Goal: Obtain resource: Download file/media

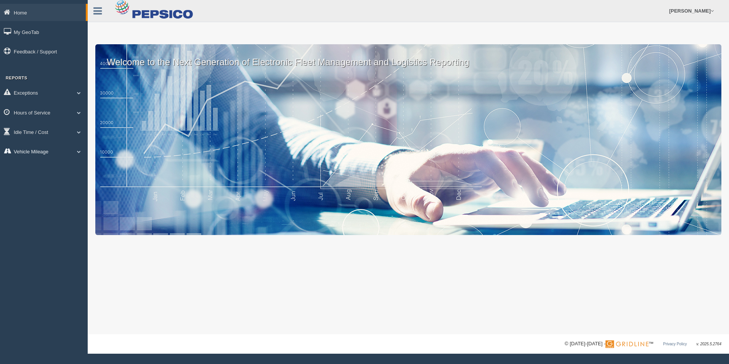
click at [38, 151] on link "Vehicle Mileage" at bounding box center [44, 151] width 88 height 17
click at [37, 171] on link "Vehicle Mileage" at bounding box center [50, 169] width 72 height 14
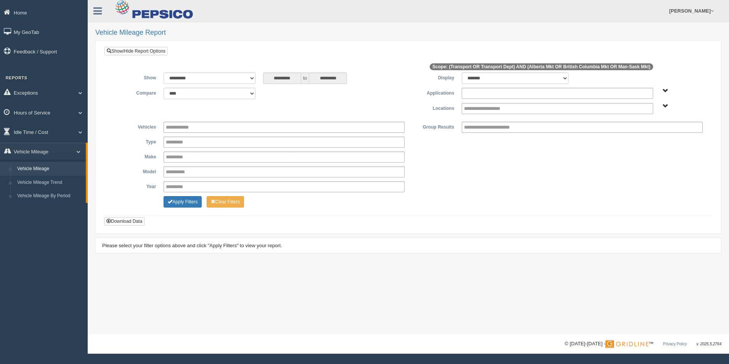
click at [476, 96] on input "text" at bounding box center [493, 93] width 58 height 10
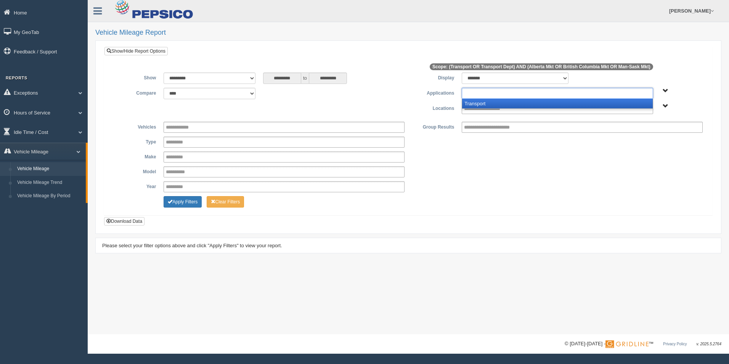
click at [479, 101] on li "Transport" at bounding box center [557, 104] width 190 height 10
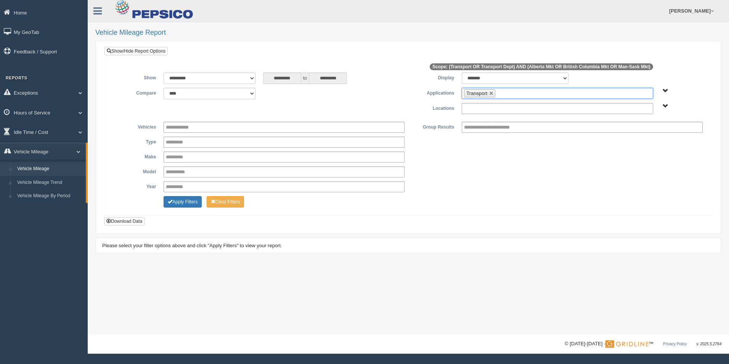
click at [480, 107] on input "text" at bounding box center [490, 109] width 53 height 10
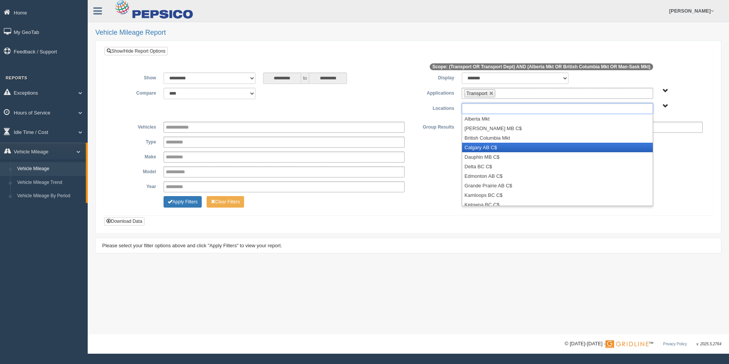
click at [477, 145] on li "Calgary AB C$" at bounding box center [557, 148] width 190 height 10
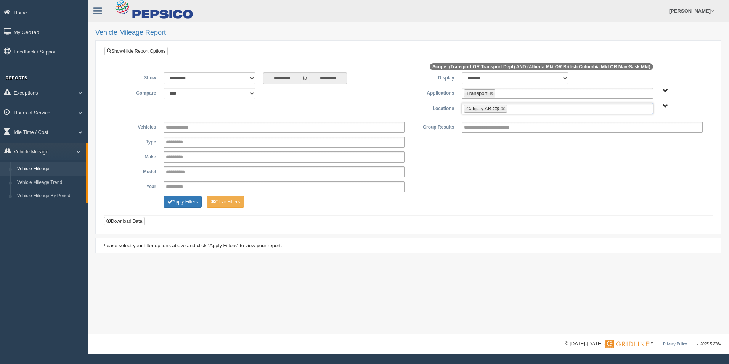
click at [523, 111] on ul "Calgary AB C$" at bounding box center [557, 108] width 191 height 11
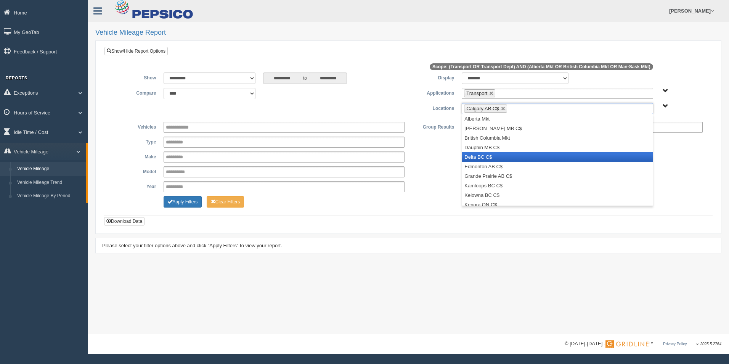
click at [523, 156] on li "Delta BC C$" at bounding box center [557, 157] width 190 height 10
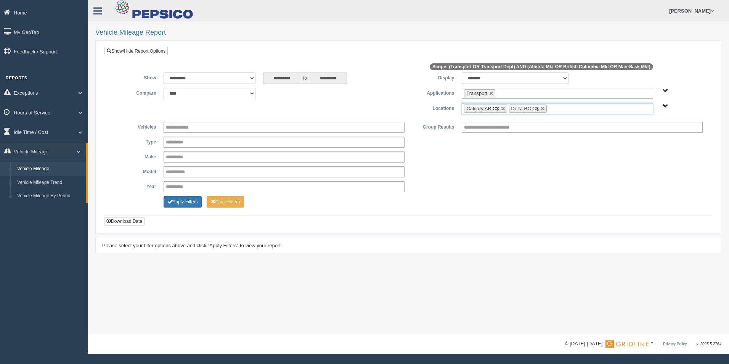
click at [570, 106] on ul "Calgary AB C$ Delta BC C$" at bounding box center [557, 108] width 191 height 11
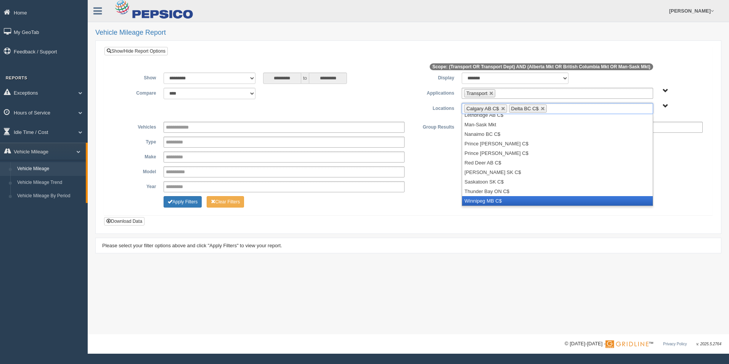
click at [527, 200] on li "Winnipeg MB C$" at bounding box center [557, 201] width 190 height 10
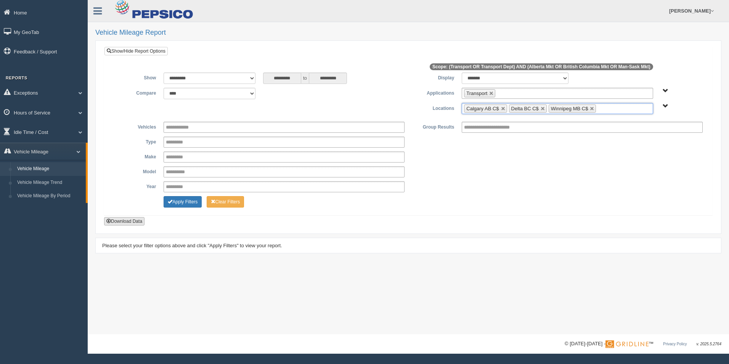
click at [112, 219] on button "Download Data" at bounding box center [124, 221] width 40 height 8
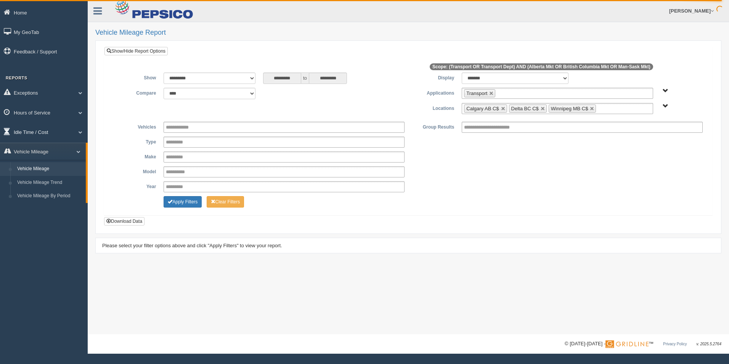
click at [35, 135] on link "Idle Time / Cost" at bounding box center [44, 131] width 88 height 17
click at [45, 174] on link "Idle Duration" at bounding box center [50, 177] width 72 height 14
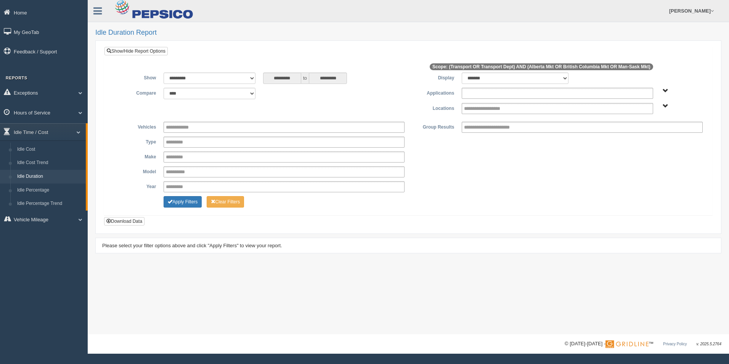
click at [497, 95] on input "text" at bounding box center [493, 93] width 58 height 10
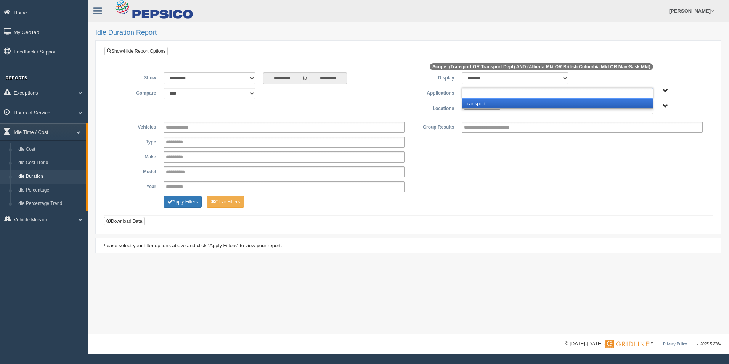
click at [497, 103] on li "Transport" at bounding box center [557, 104] width 190 height 10
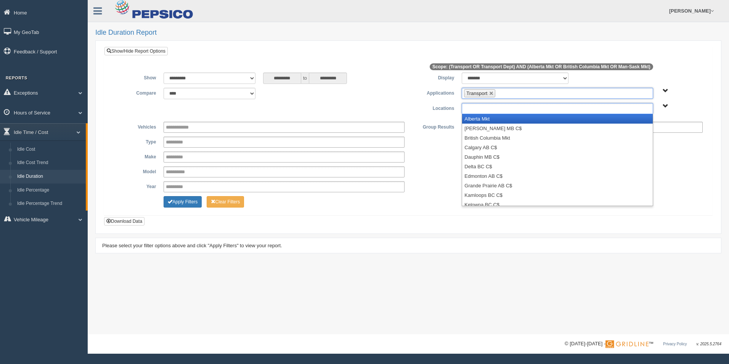
click at [498, 108] on input "text" at bounding box center [490, 109] width 53 height 10
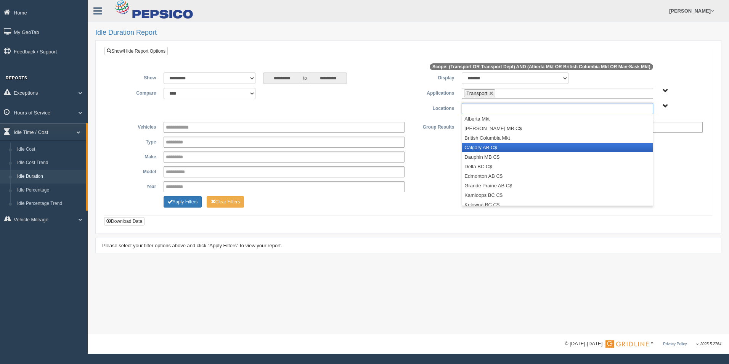
click at [498, 149] on li "Calgary AB C$" at bounding box center [557, 148] width 190 height 10
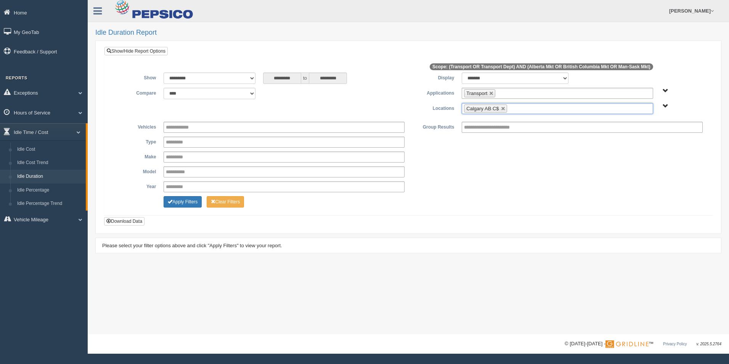
click at [527, 109] on ul "Calgary AB C$" at bounding box center [557, 108] width 191 height 11
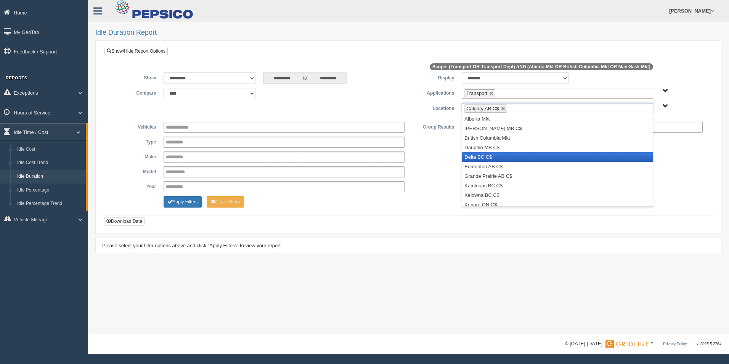
click at [527, 156] on li "Delta BC C$" at bounding box center [557, 157] width 190 height 10
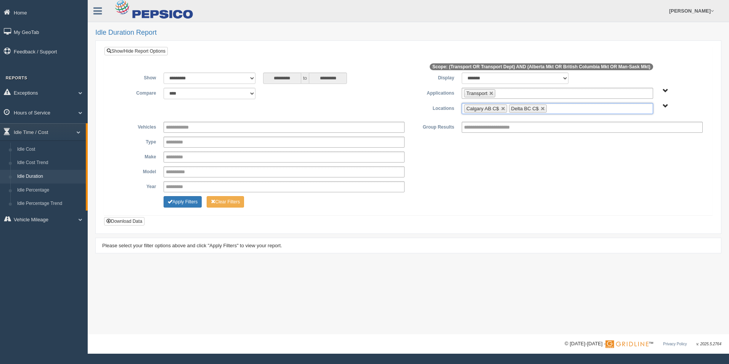
click at [557, 109] on ul "Calgary AB C$ Delta BC C$" at bounding box center [557, 108] width 191 height 11
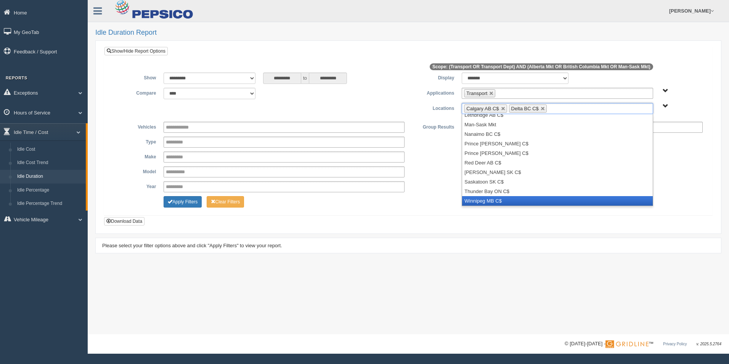
click at [490, 202] on li "Winnipeg MB C$" at bounding box center [557, 201] width 190 height 10
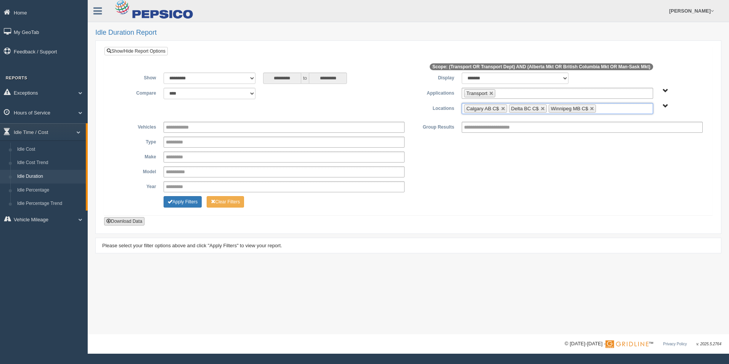
click at [138, 220] on button "Download Data" at bounding box center [124, 221] width 40 height 8
